Goal: Task Accomplishment & Management: Use online tool/utility

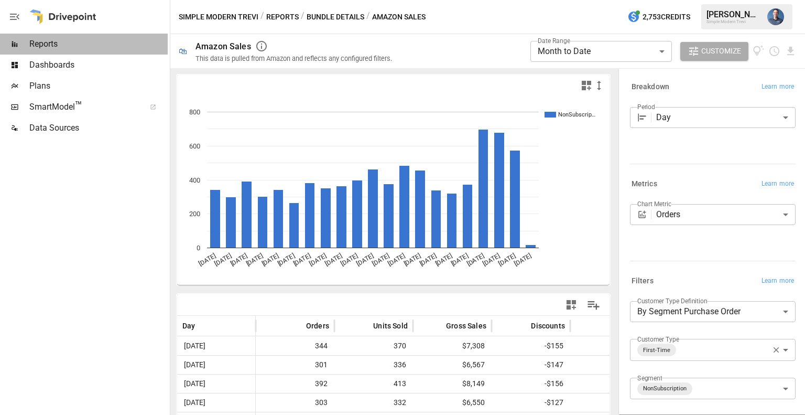
click at [65, 47] on span "Reports" at bounding box center [98, 44] width 138 height 13
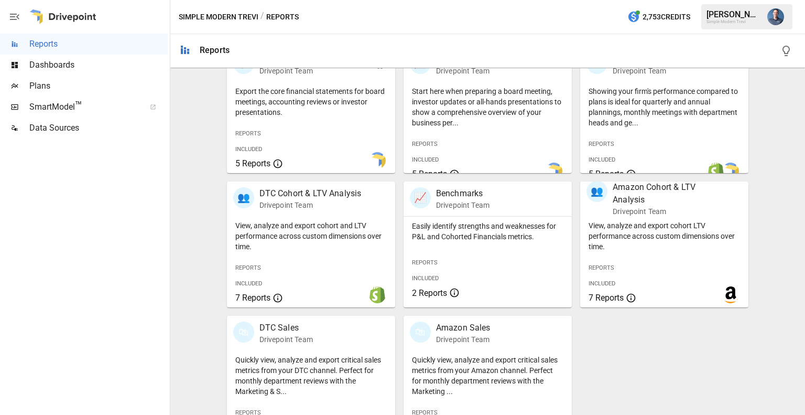
scroll to position [263, 0]
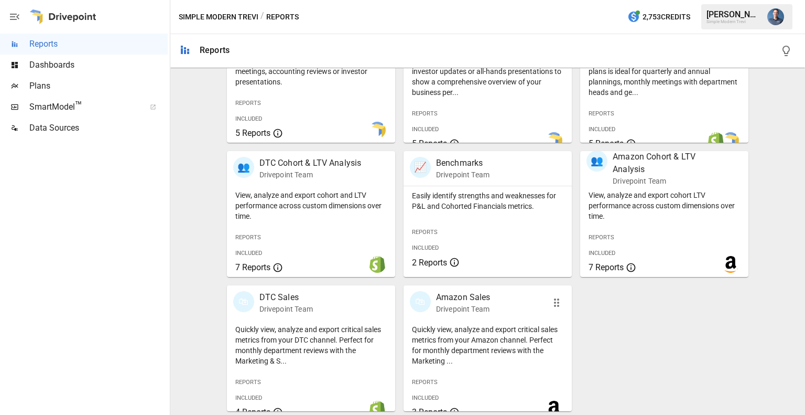
click at [472, 316] on div "🛍 Amazon Sales Drivepoint Team" at bounding box center [488, 302] width 168 height 35
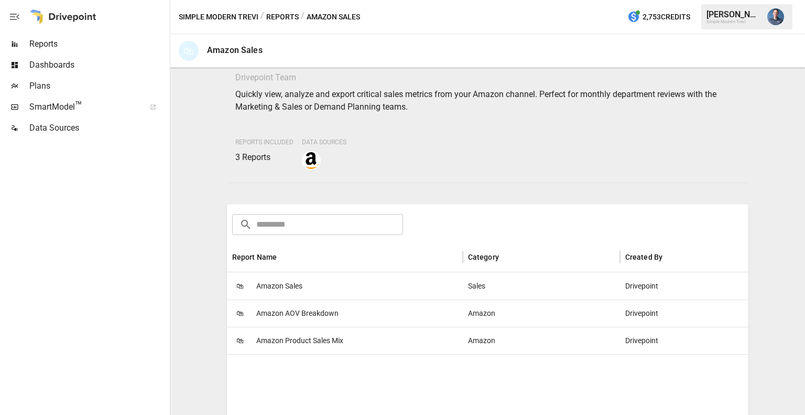
scroll to position [36, 0]
click at [302, 342] on span "Amazon Product Sales Mix" at bounding box center [299, 340] width 87 height 27
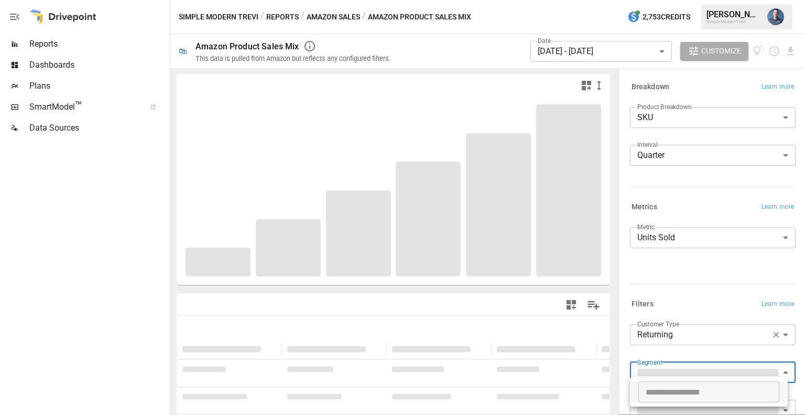
click at [683, 0] on body "**********" at bounding box center [402, 0] width 805 height 0
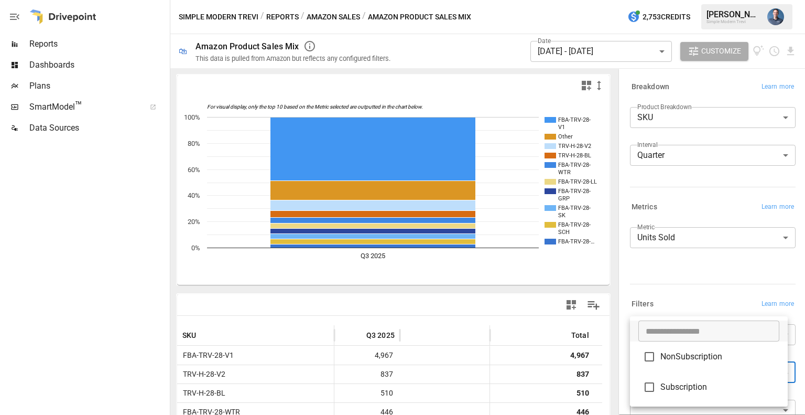
click at [685, 360] on span "NonSubscription" at bounding box center [719, 356] width 119 height 13
type input "**********"
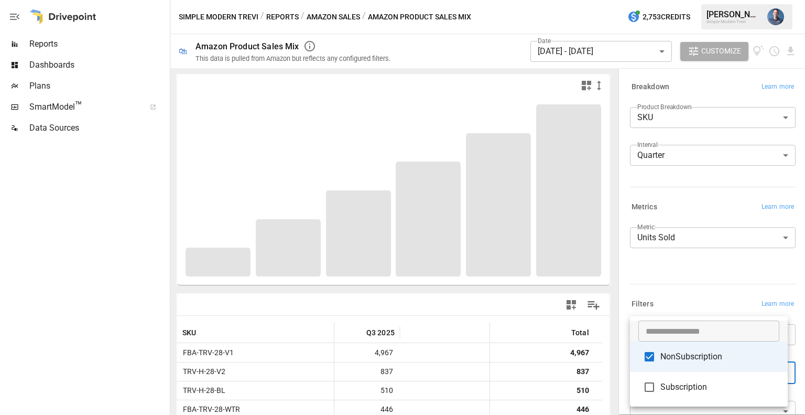
click at [690, 277] on div at bounding box center [402, 207] width 805 height 415
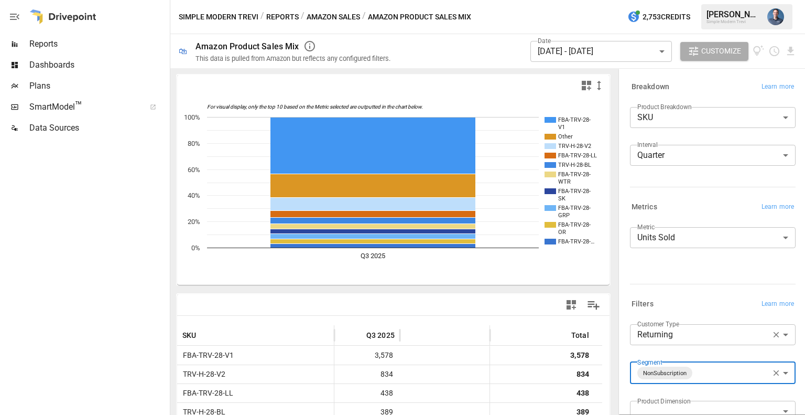
scroll to position [82, 0]
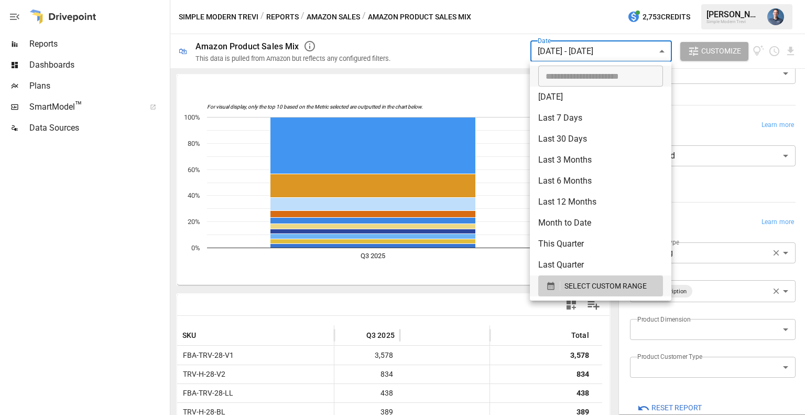
click at [621, 0] on body "Reports Dashboards Plans SmartModel ™ Data Sources Simple Modern Trevi / Report…" at bounding box center [402, 0] width 805 height 0
click at [565, 95] on li "[DATE]" at bounding box center [601, 96] width 142 height 21
type input "*********"
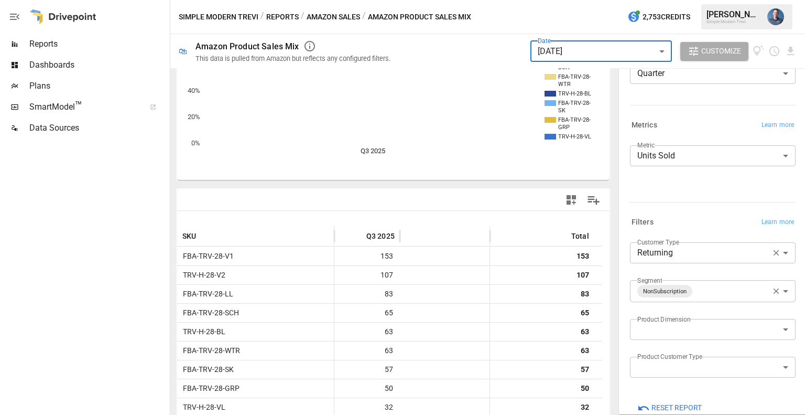
scroll to position [107, 0]
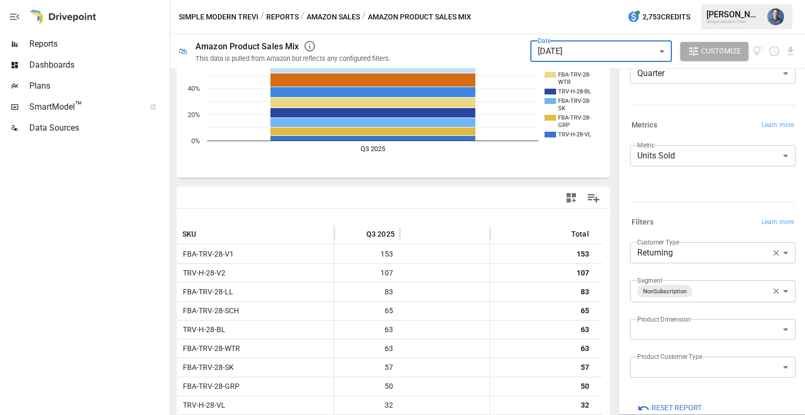
click at [698, 0] on body "Reports Dashboards Plans SmartModel ™ Data Sources Simple Modern Trevi / Report…" at bounding box center [402, 0] width 805 height 0
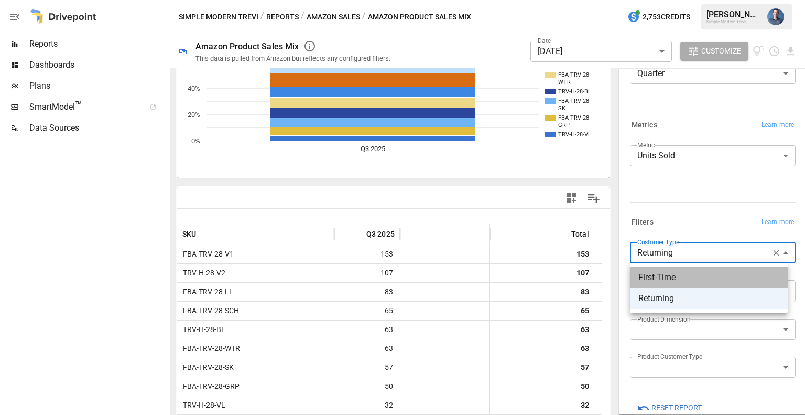
click at [680, 282] on span "First-Time" at bounding box center [708, 277] width 141 height 13
type input "**********"
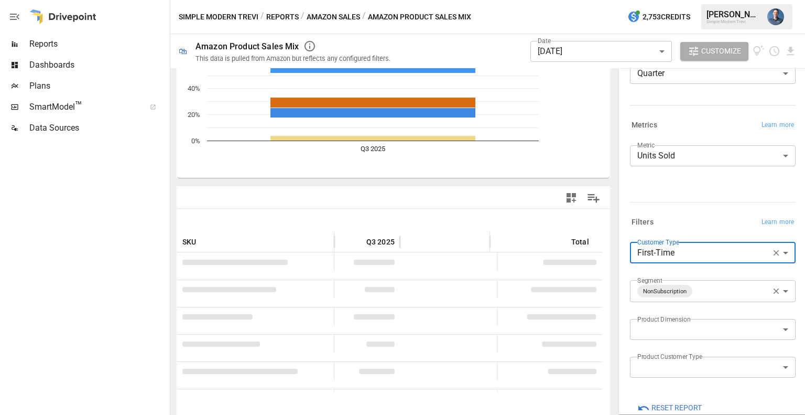
scroll to position [107, 0]
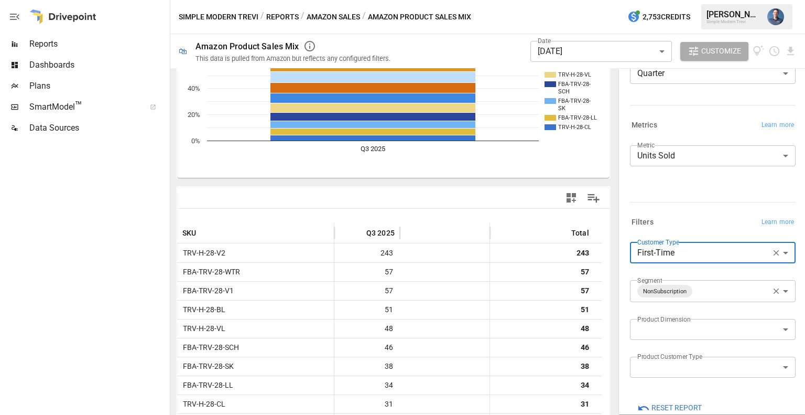
click at [617, 0] on body "Reports Dashboards Plans SmartModel ™ Data Sources Simple Modern Trevi / Report…" at bounding box center [402, 0] width 805 height 0
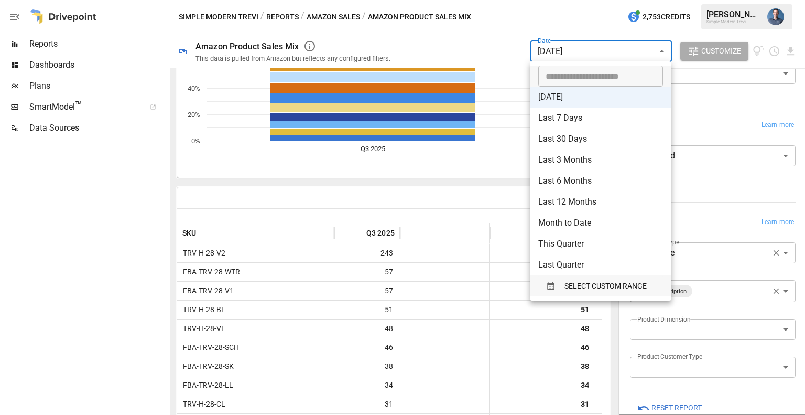
click at [570, 281] on span "SELECT CUSTOM RANGE" at bounding box center [605, 285] width 82 height 13
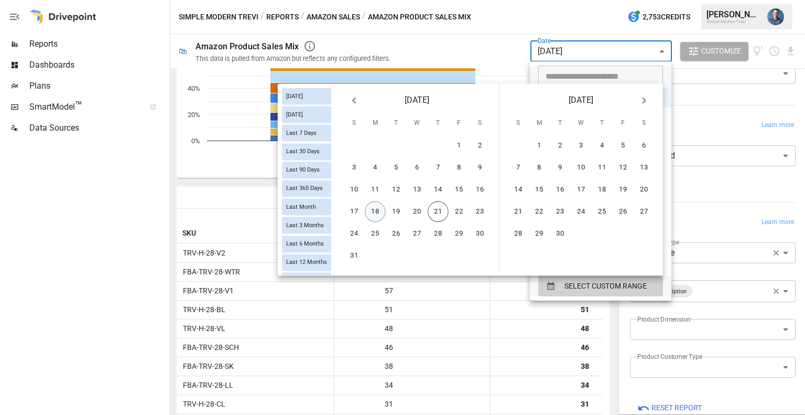
click at [378, 205] on button "18" at bounding box center [375, 211] width 21 height 21
click at [411, 213] on button "20" at bounding box center [417, 211] width 21 height 21
type input "******"
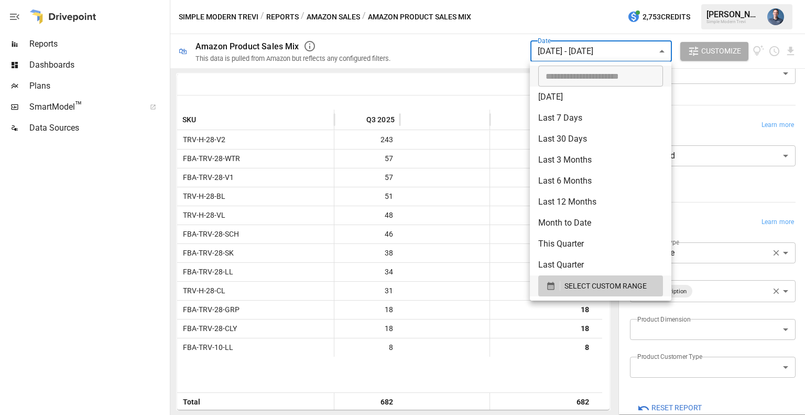
scroll to position [107, 0]
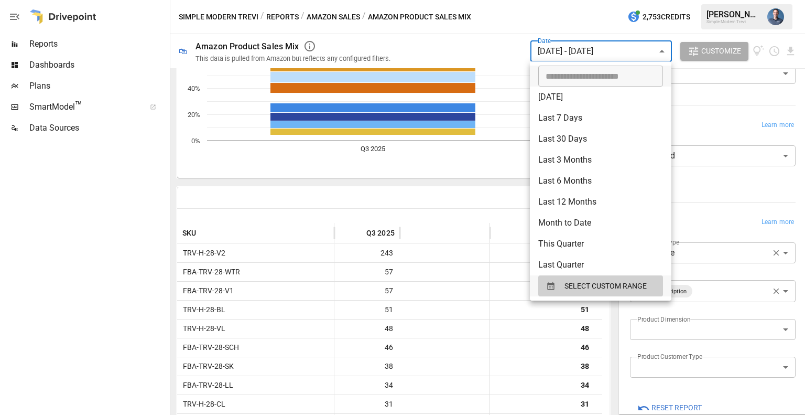
click at [444, 94] on div at bounding box center [402, 207] width 805 height 415
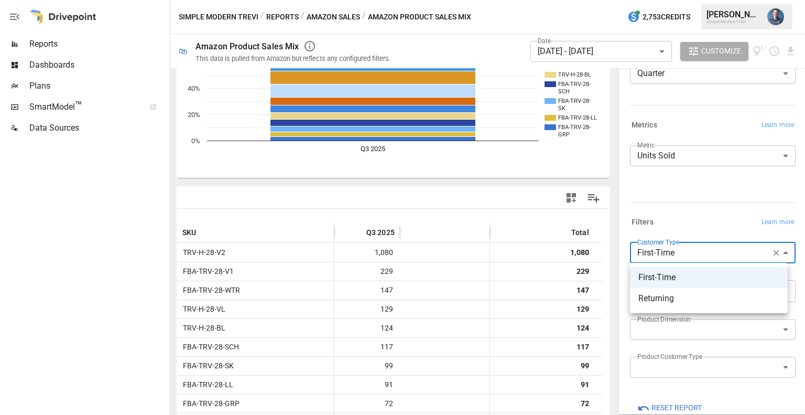
click at [696, 0] on body "Reports Dashboards Plans SmartModel ™ Data Sources Simple Modern Trevi / Report…" at bounding box center [402, 0] width 805 height 0
click at [675, 306] on li "Returning" at bounding box center [709, 298] width 158 height 21
type input "*********"
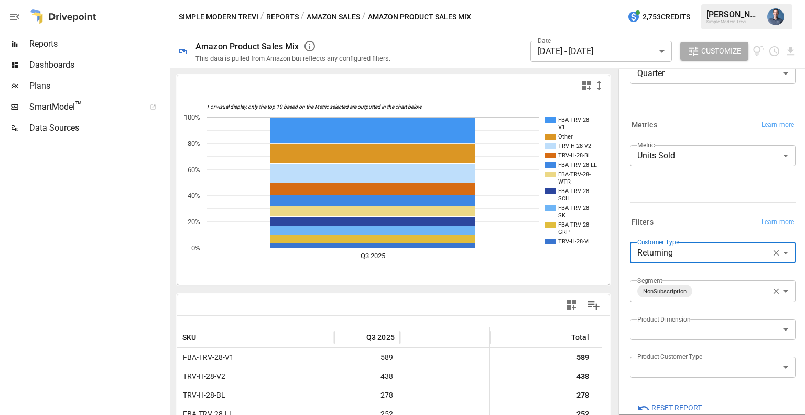
click at [84, 17] on div at bounding box center [62, 17] width 67 height 34
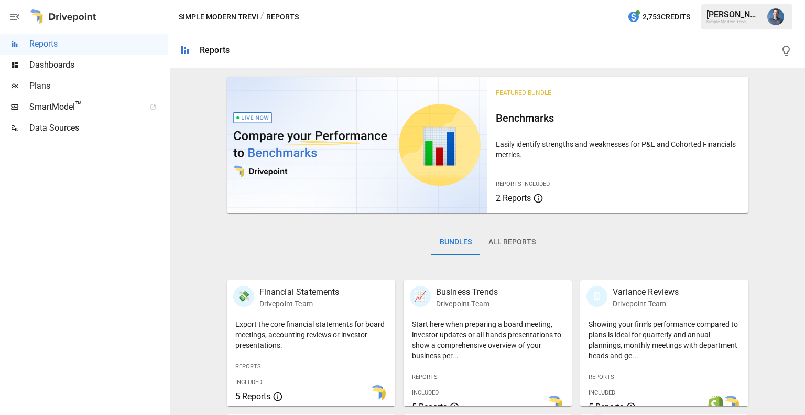
scroll to position [263, 0]
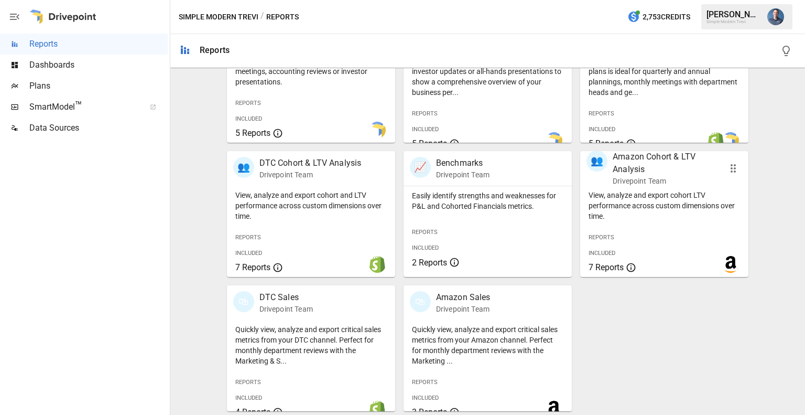
click at [654, 207] on p "View, analyze and export cohort LTV performance across custom dimensions over t…" at bounding box center [664, 205] width 151 height 31
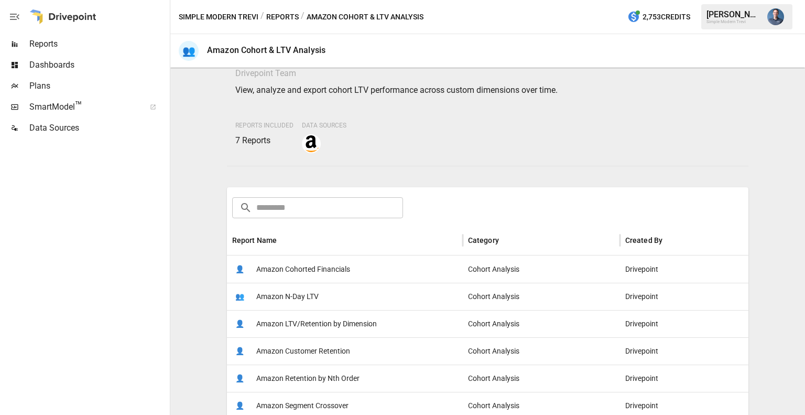
scroll to position [100, 0]
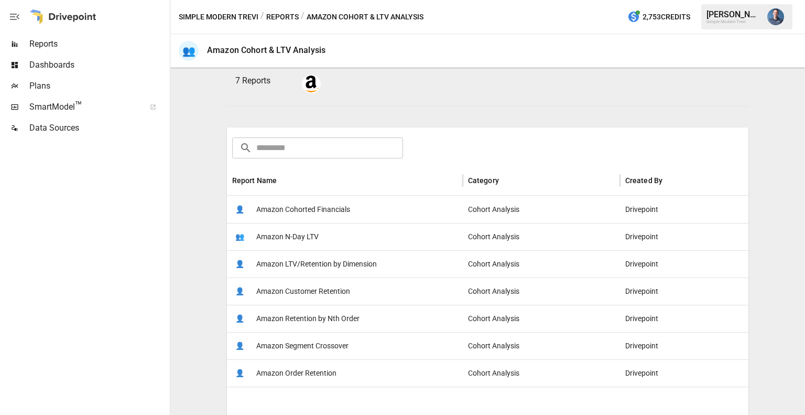
click at [333, 291] on span "Amazon Customer Retention" at bounding box center [303, 291] width 94 height 27
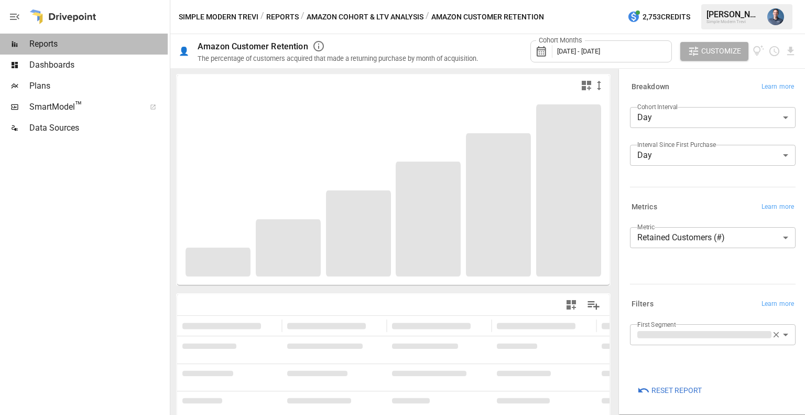
click at [91, 52] on div "Reports" at bounding box center [84, 44] width 168 height 21
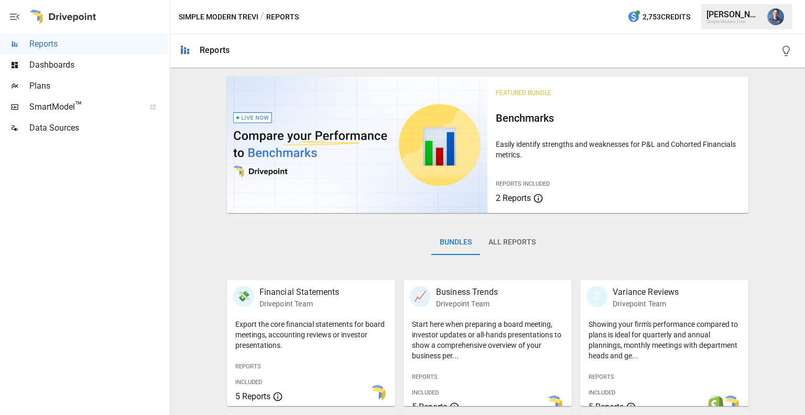
scroll to position [260, 0]
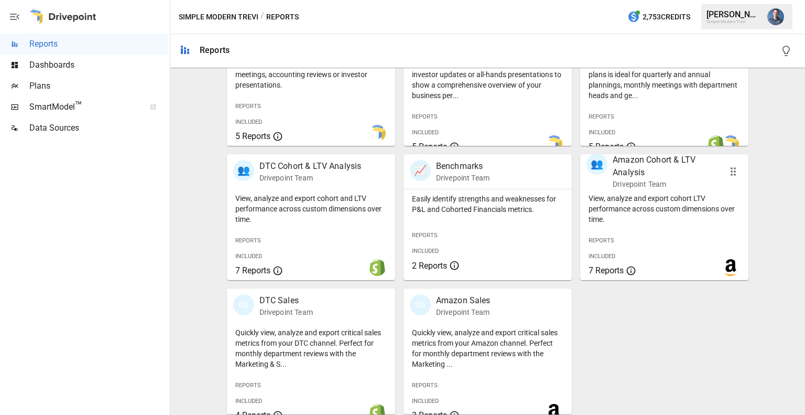
click at [656, 245] on div "View, analyze and export cohort LTV performance across custom dimensions over t…" at bounding box center [664, 234] width 168 height 91
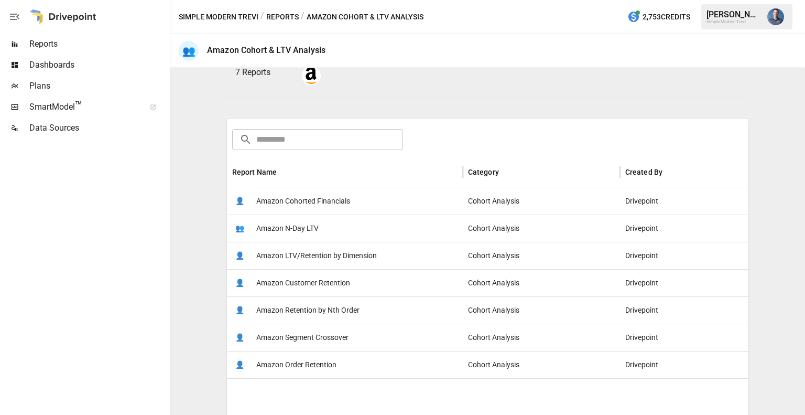
scroll to position [108, 0]
click at [350, 252] on span "Amazon LTV/Retention by Dimension" at bounding box center [316, 255] width 121 height 27
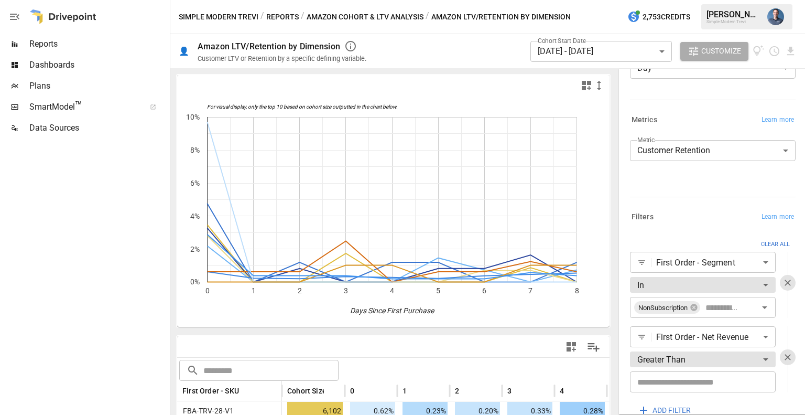
click at [596, 0] on body "Reports Dashboards Plans SmartModel ™ Data Sources Simple Modern Trevi / Report…" at bounding box center [402, 0] width 805 height 0
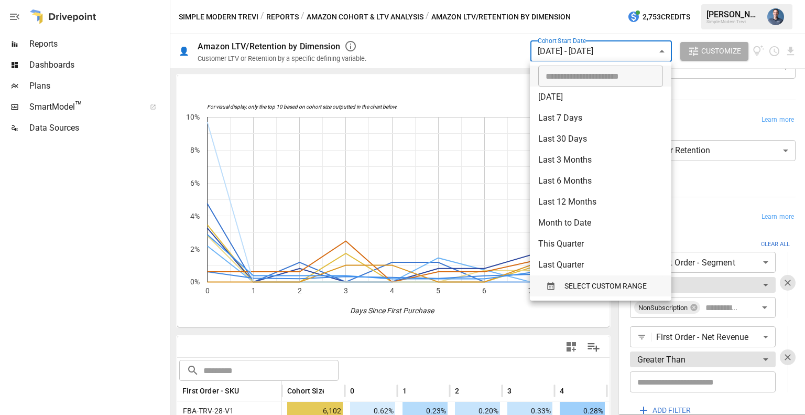
click at [572, 288] on span "SELECT CUSTOM RANGE" at bounding box center [605, 285] width 82 height 13
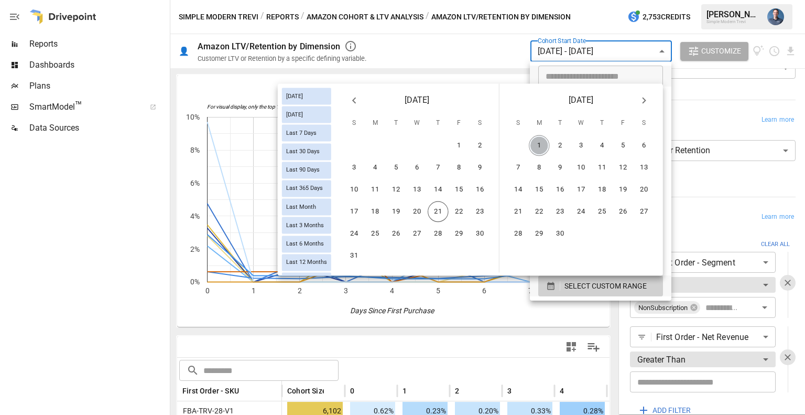
click at [542, 144] on button "1" at bounding box center [539, 145] width 21 height 21
click at [457, 142] on button "1" at bounding box center [459, 145] width 21 height 21
click at [456, 183] on button "15" at bounding box center [459, 189] width 21 height 21
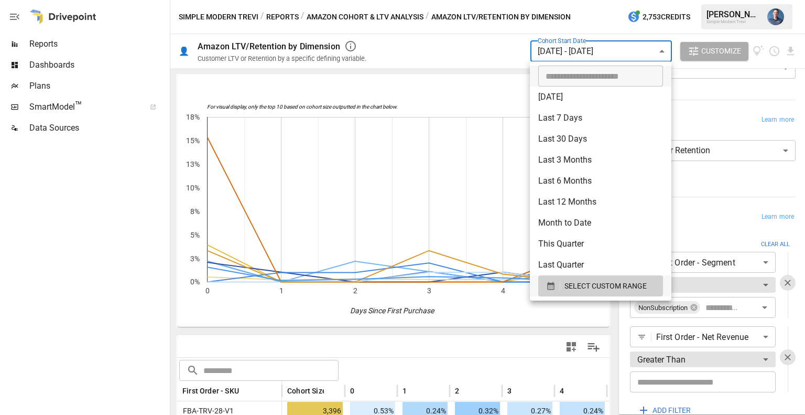
click at [744, 113] on div at bounding box center [402, 207] width 805 height 415
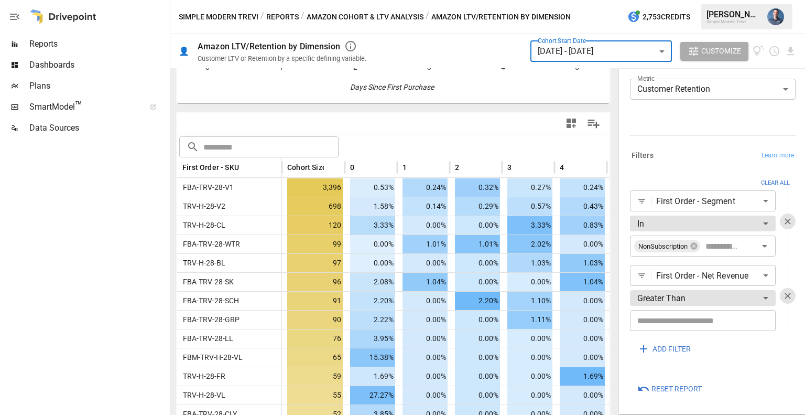
scroll to position [222, 0]
click at [795, 52] on icon "Download report" at bounding box center [791, 51] width 12 height 12
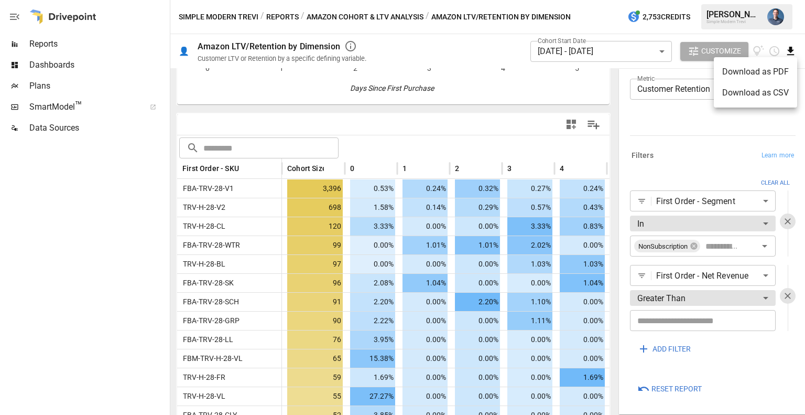
click at [749, 88] on li "Download as CSV" at bounding box center [755, 92] width 83 height 21
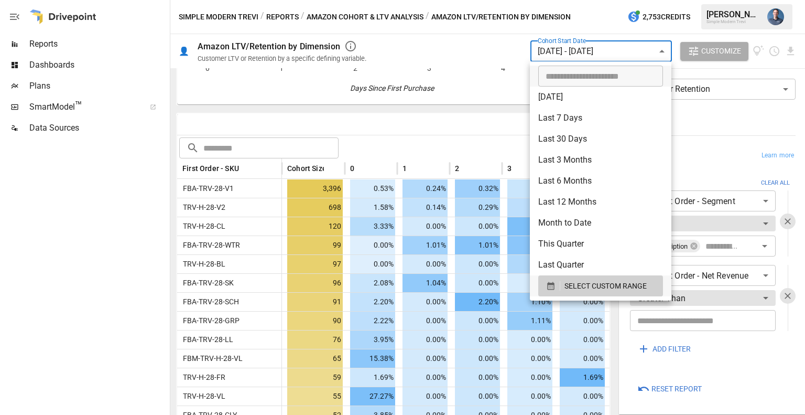
click at [558, 0] on body "Reports Dashboards Plans SmartModel ™ Data Sources Simple Modern Trevi / Report…" at bounding box center [402, 0] width 805 height 0
click at [577, 285] on span "SELECT CUSTOM RANGE" at bounding box center [605, 285] width 82 height 13
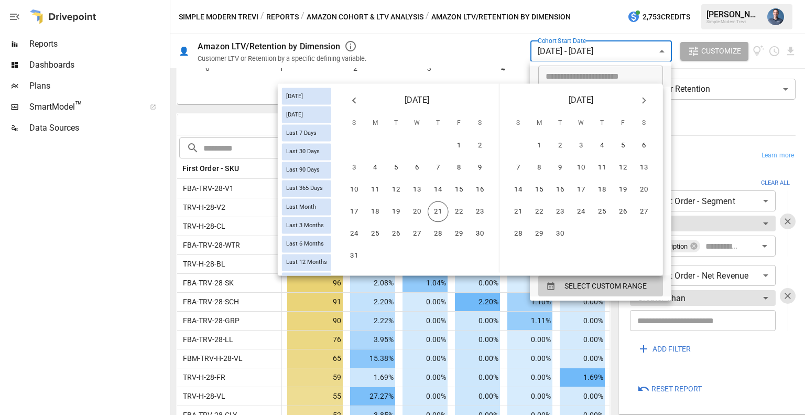
click at [362, 98] on button "Previous month" at bounding box center [354, 100] width 21 height 21
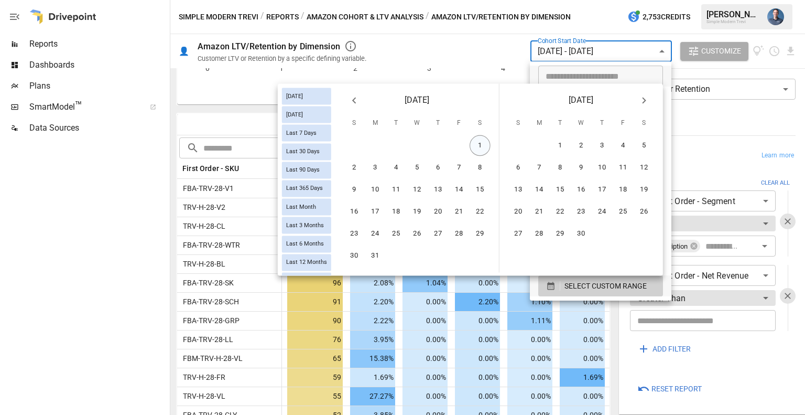
click at [482, 146] on button "1" at bounding box center [480, 145] width 21 height 21
click at [643, 103] on icon "Next month" at bounding box center [644, 100] width 4 height 6
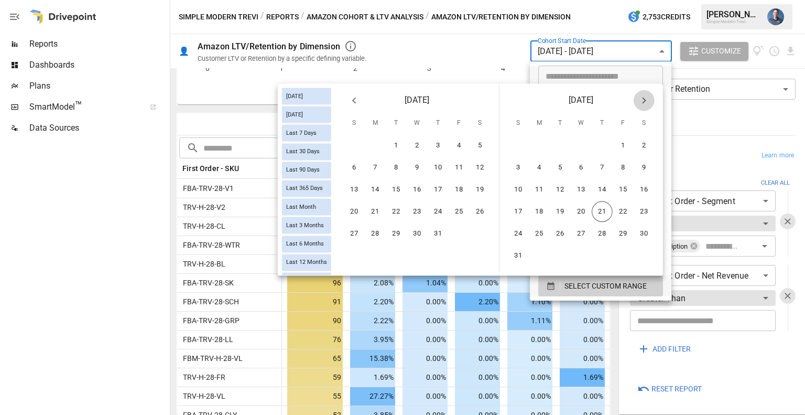
click at [643, 103] on icon "Next month" at bounding box center [644, 100] width 4 height 6
click at [461, 184] on button "15" at bounding box center [459, 189] width 21 height 21
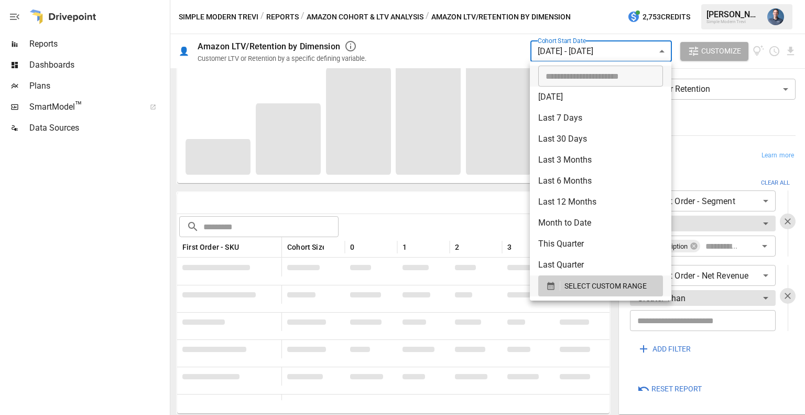
scroll to position [143, 0]
click at [392, 207] on div at bounding box center [402, 207] width 805 height 415
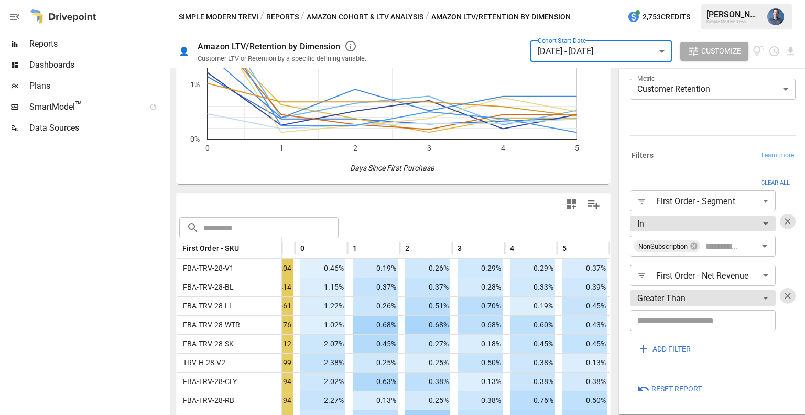
scroll to position [0, 57]
